Goal: Task Accomplishment & Management: Use online tool/utility

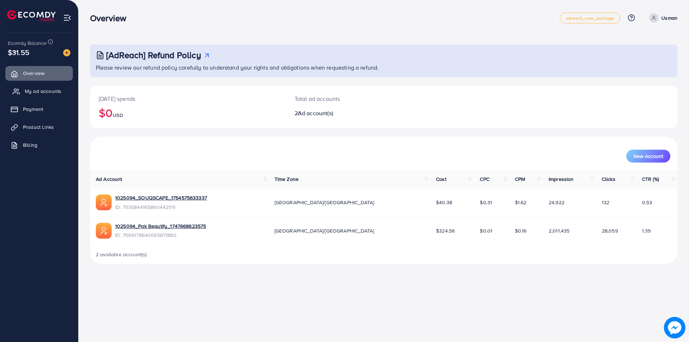
click at [53, 93] on span "My ad accounts" at bounding box center [43, 91] width 37 height 7
click at [37, 124] on span "Product Links" at bounding box center [40, 126] width 31 height 7
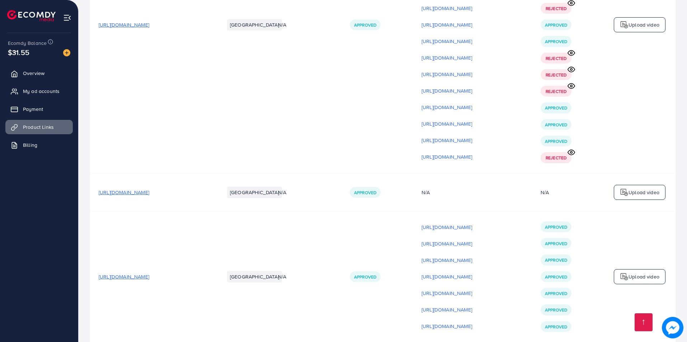
scroll to position [8456, 0]
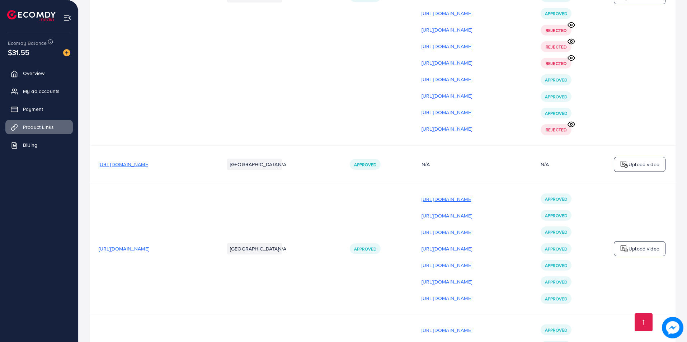
click at [472, 195] on p "[URL][DOMAIN_NAME]" at bounding box center [447, 199] width 51 height 9
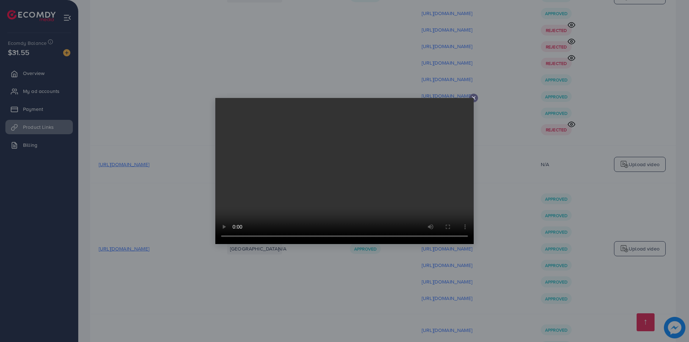
click at [529, 109] on div at bounding box center [344, 171] width 689 height 342
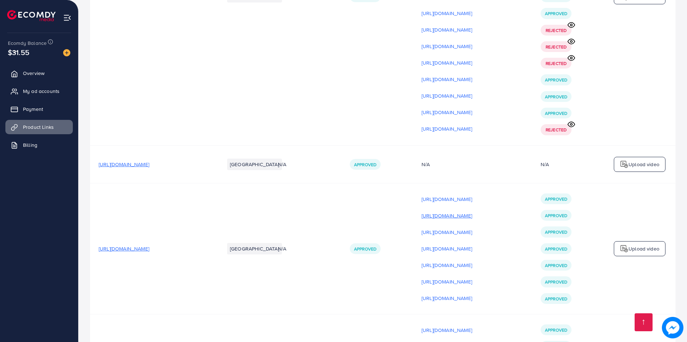
click at [472, 211] on p "[URL][DOMAIN_NAME]" at bounding box center [447, 215] width 51 height 9
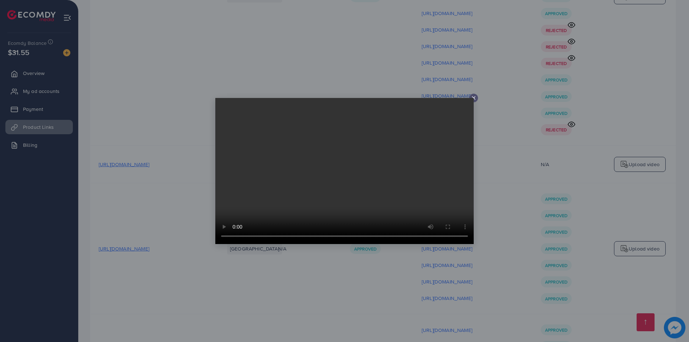
click at [519, 118] on div at bounding box center [344, 171] width 689 height 342
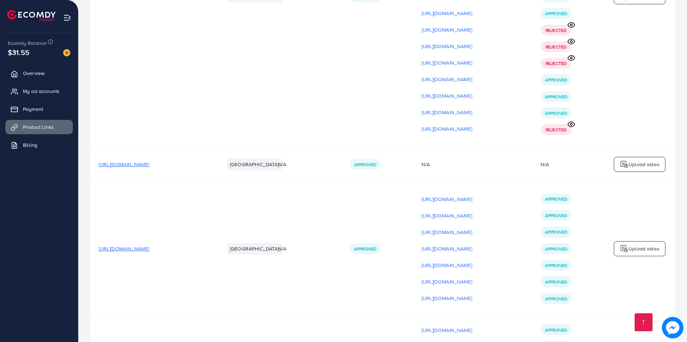
click at [495, 227] on div "[URL][DOMAIN_NAME]" at bounding box center [473, 232] width 102 height 11
click at [472, 228] on p "[URL][DOMAIN_NAME]" at bounding box center [447, 232] width 51 height 9
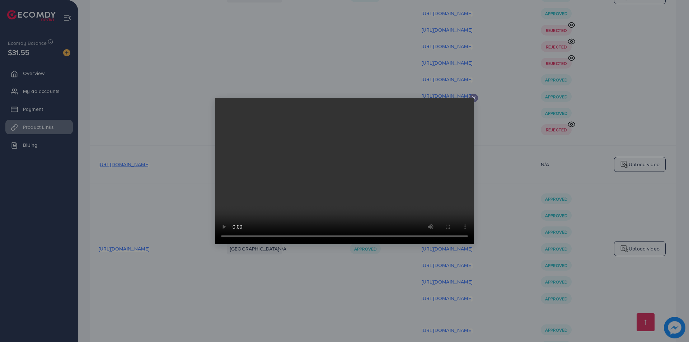
click at [524, 181] on div at bounding box center [344, 171] width 689 height 342
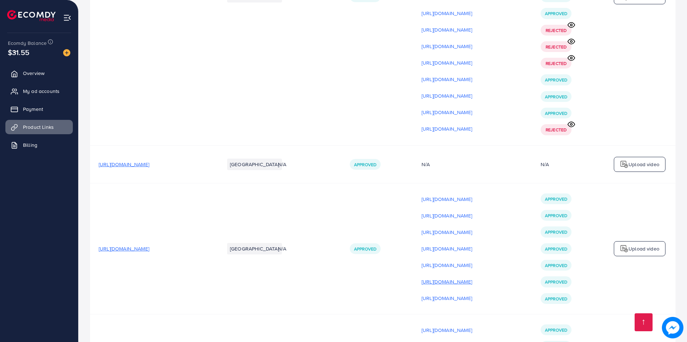
click at [472, 277] on p "[URL][DOMAIN_NAME]" at bounding box center [447, 281] width 51 height 9
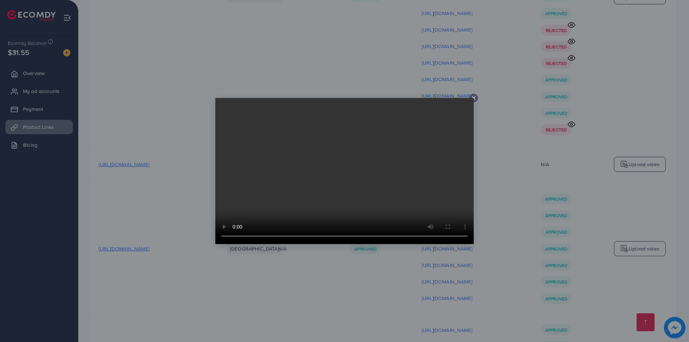
click at [525, 168] on div at bounding box center [344, 171] width 689 height 342
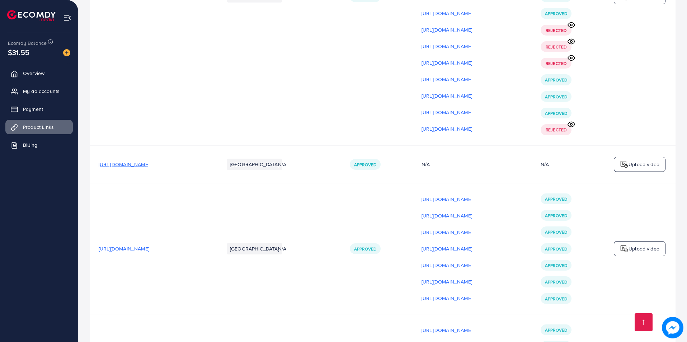
click at [472, 211] on p "[URL][DOMAIN_NAME]" at bounding box center [447, 215] width 51 height 9
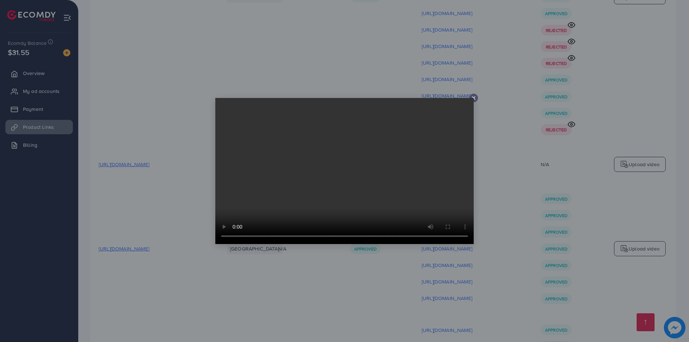
drag, startPoint x: 490, startPoint y: 153, endPoint x: 494, endPoint y: 151, distance: 3.7
click at [491, 153] on div at bounding box center [344, 171] width 689 height 342
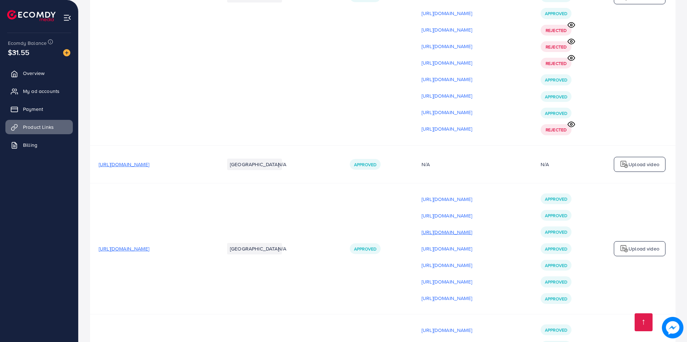
click at [472, 228] on p "[URL][DOMAIN_NAME]" at bounding box center [447, 232] width 51 height 9
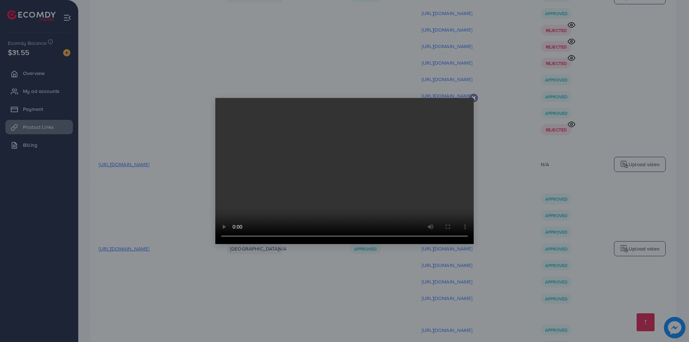
click at [485, 152] on div at bounding box center [344, 171] width 689 height 342
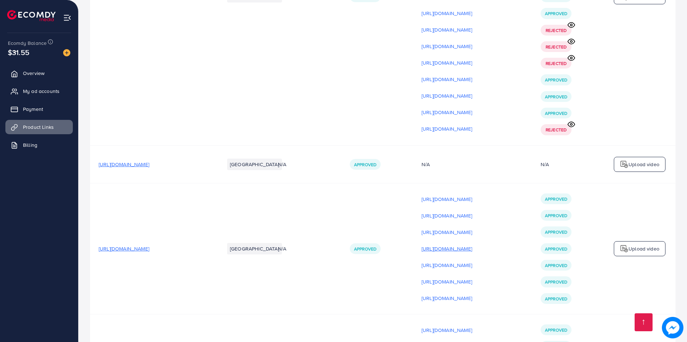
click at [472, 244] on p "[URL][DOMAIN_NAME]" at bounding box center [447, 248] width 51 height 9
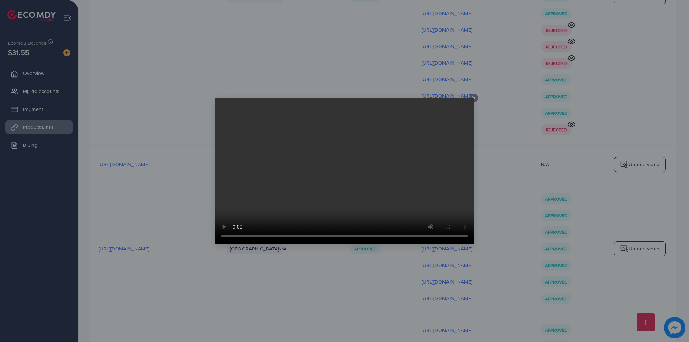
drag, startPoint x: 558, startPoint y: 151, endPoint x: 553, endPoint y: 152, distance: 5.0
click at [558, 151] on div at bounding box center [344, 171] width 689 height 342
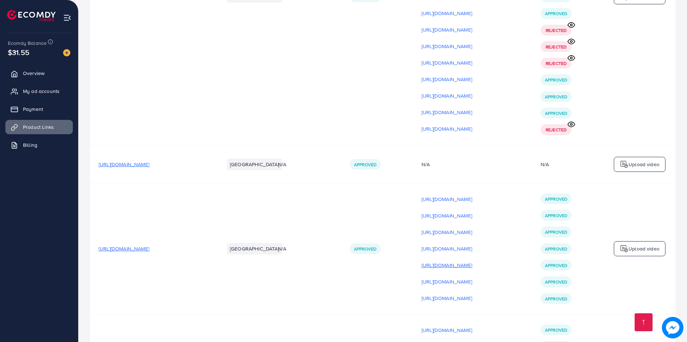
click at [472, 261] on p "[URL][DOMAIN_NAME]" at bounding box center [447, 265] width 51 height 9
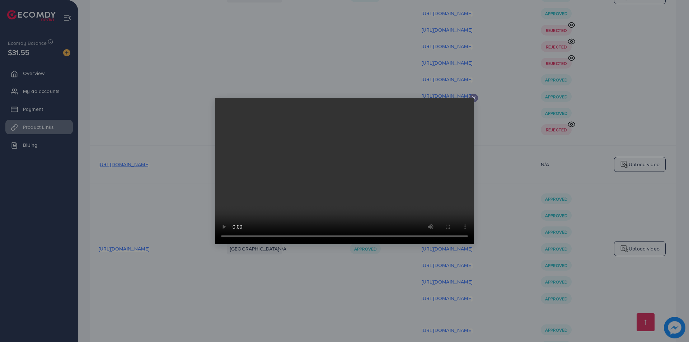
click at [505, 163] on div at bounding box center [344, 171] width 689 height 342
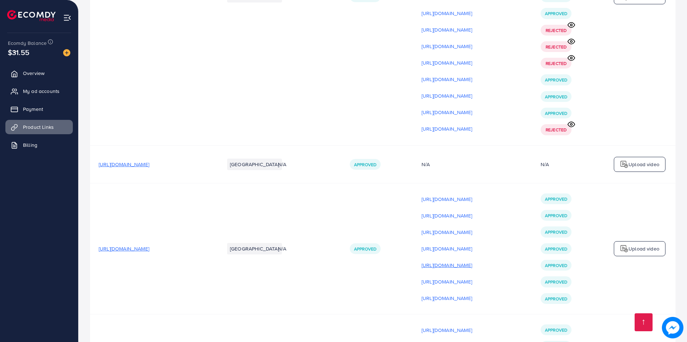
click at [472, 261] on p "[URL][DOMAIN_NAME]" at bounding box center [447, 265] width 51 height 9
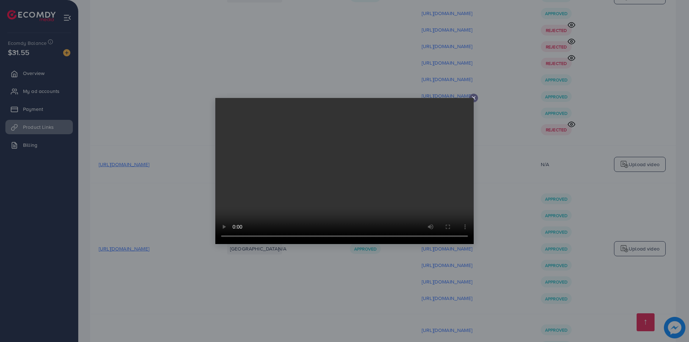
click at [474, 97] on icon at bounding box center [474, 98] width 6 height 6
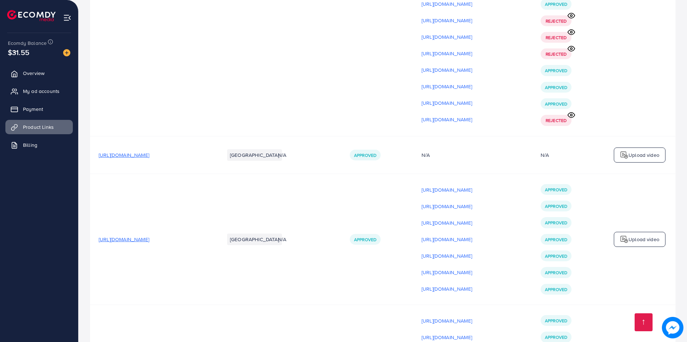
scroll to position [8475, 0]
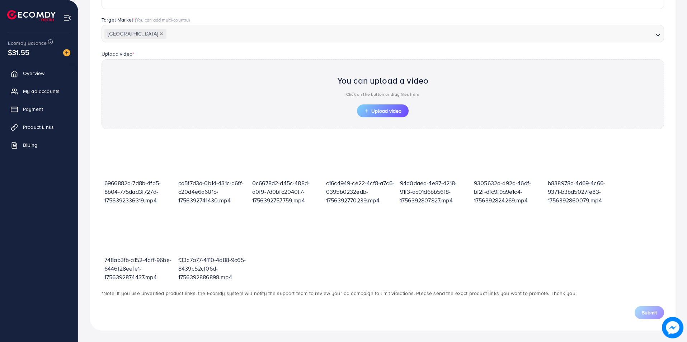
scroll to position [182, 0]
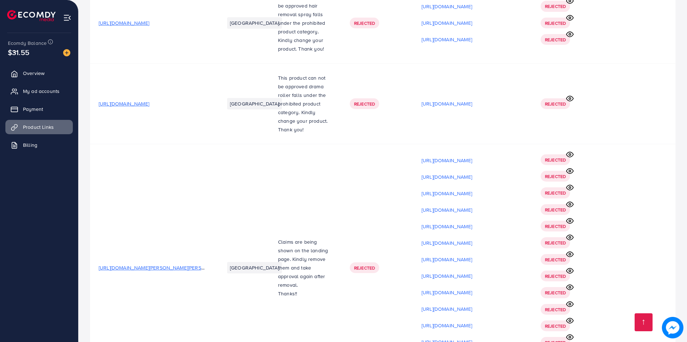
scroll to position [8522, 0]
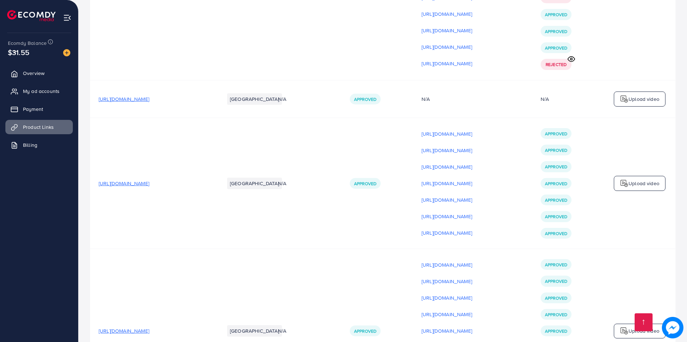
click at [639, 179] on p "Upload video" at bounding box center [644, 183] width 31 height 9
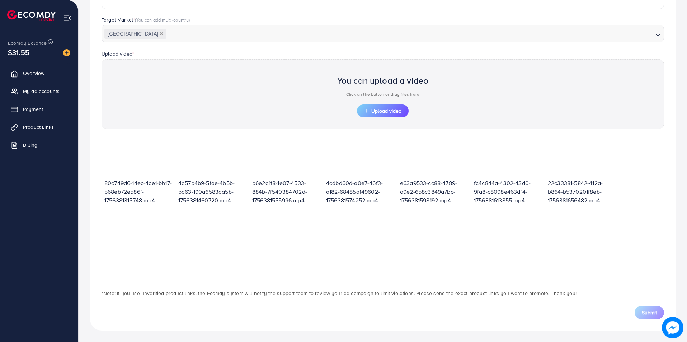
scroll to position [38, 0]
